Goal: Check status: Check status

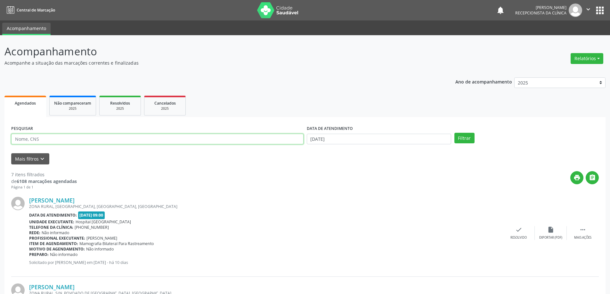
click at [118, 136] on input "text" at bounding box center [157, 139] width 292 height 11
type input "706801726236621"
click at [463, 138] on button "Filtrar" at bounding box center [464, 138] width 20 height 11
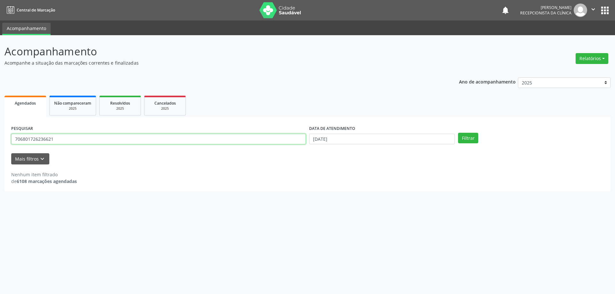
click at [69, 141] on input "706801726236621" at bounding box center [158, 139] width 294 height 11
click at [337, 137] on input "[DATE]" at bounding box center [382, 139] width 146 height 11
click at [381, 172] on span "3" at bounding box center [384, 171] width 12 height 12
type input "[DATE]"
click at [310, 152] on icon at bounding box center [312, 152] width 4 height 4
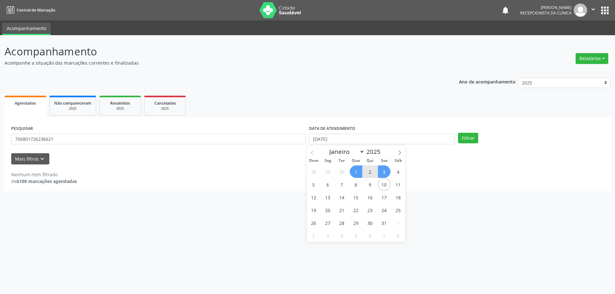
select select "8"
click at [385, 222] on span "3" at bounding box center [384, 223] width 12 height 12
click at [428, 136] on input "[DATE]" at bounding box center [382, 139] width 146 height 11
click at [311, 152] on icon at bounding box center [312, 152] width 4 height 4
select select "8"
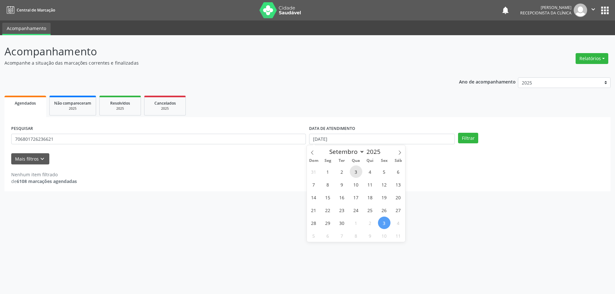
click at [355, 171] on span "3" at bounding box center [356, 171] width 12 height 12
type input "[DATE]"
click at [467, 138] on button "Filtrar" at bounding box center [468, 138] width 20 height 11
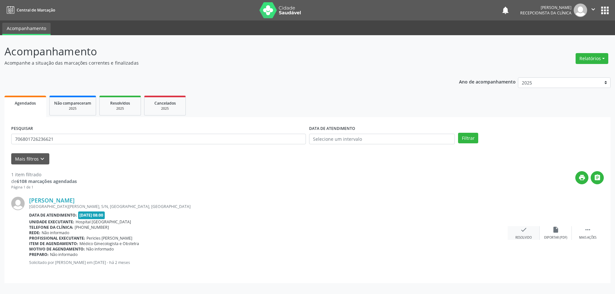
click at [521, 231] on icon "check" at bounding box center [523, 229] width 7 height 7
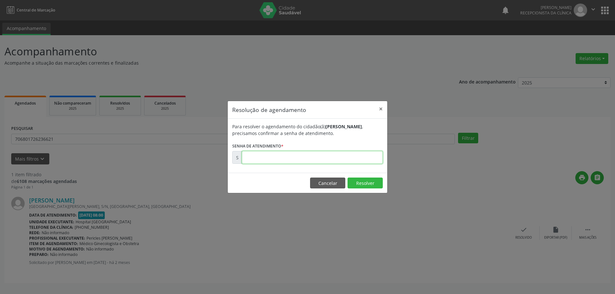
click at [299, 158] on input "text" at bounding box center [312, 157] width 141 height 13
type input "00173397"
click at [363, 185] on button "Resolver" at bounding box center [364, 183] width 35 height 11
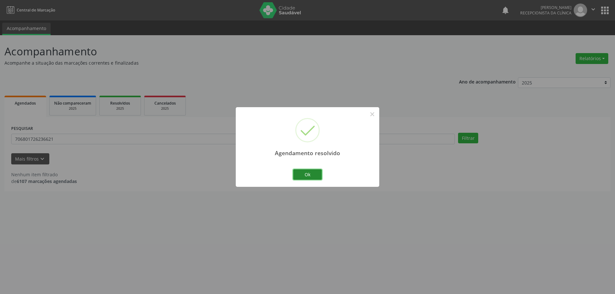
click at [310, 173] on button "Ok" at bounding box center [307, 174] width 29 height 11
